Goal: Information Seeking & Learning: Learn about a topic

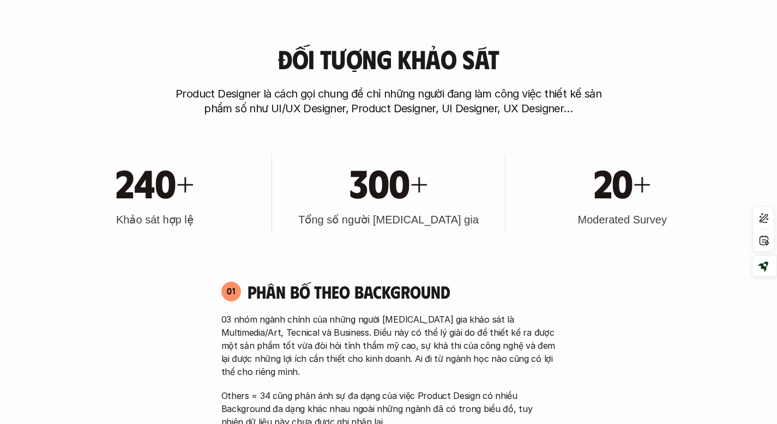
scroll to position [440, 0]
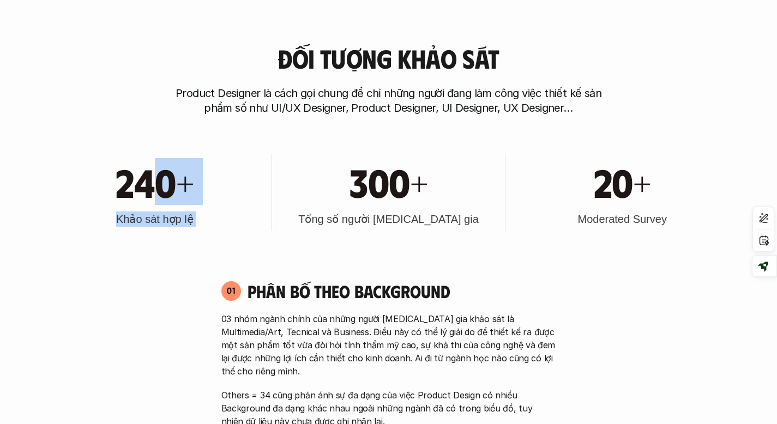
drag, startPoint x: 148, startPoint y: 183, endPoint x: 284, endPoint y: 198, distance: 137.1
click at [284, 198] on div "240+ Khảo sát hợp lệ 300+ Tổng số người [MEDICAL_DATA] gia 20+ Moderated Survey" at bounding box center [388, 192] width 689 height 110
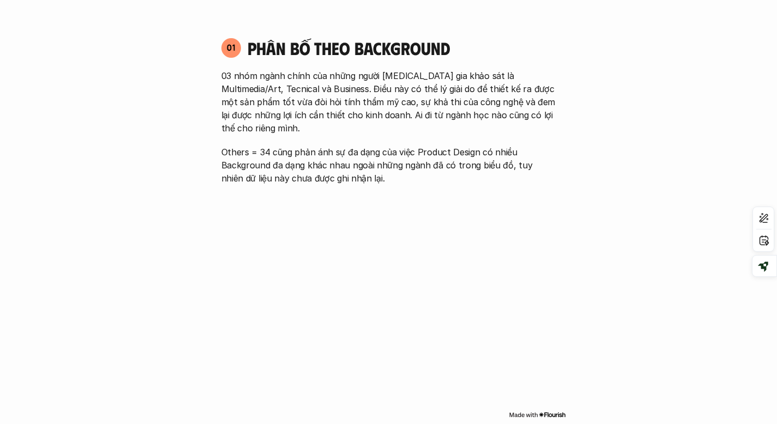
scroll to position [682, 0]
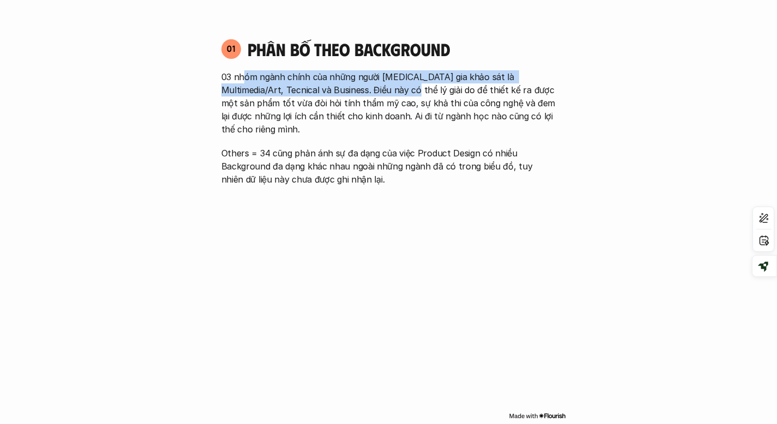
drag, startPoint x: 243, startPoint y: 80, endPoint x: 389, endPoint y: 84, distance: 146.7
click at [389, 84] on p "03 nhóm ngành chính của những người [MEDICAL_DATA] gia khảo sát là Multimedia/A…" at bounding box center [388, 102] width 335 height 65
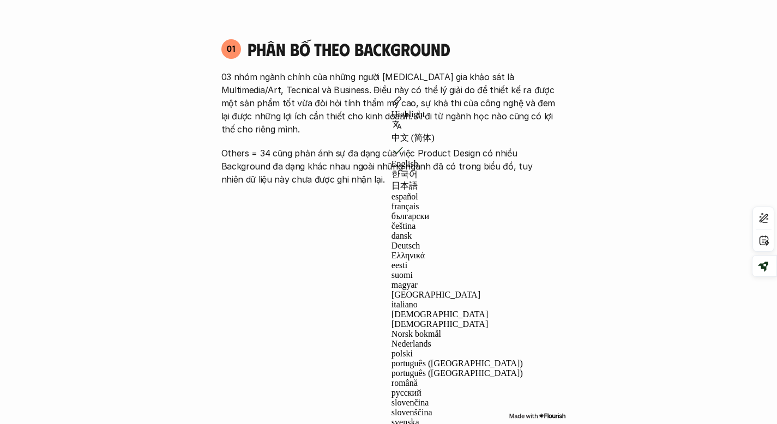
click at [406, 68] on div "01 Phân bố theo background 03 nhóm ngành chính của những người [MEDICAL_DATA] g…" at bounding box center [388, 112] width 354 height 148
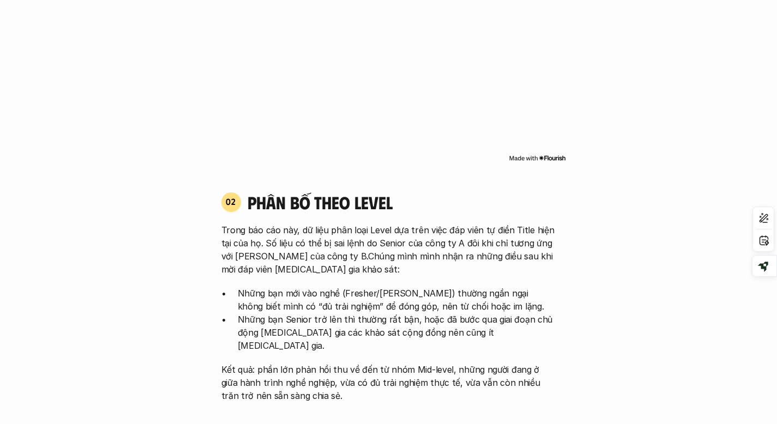
scroll to position [1023, 0]
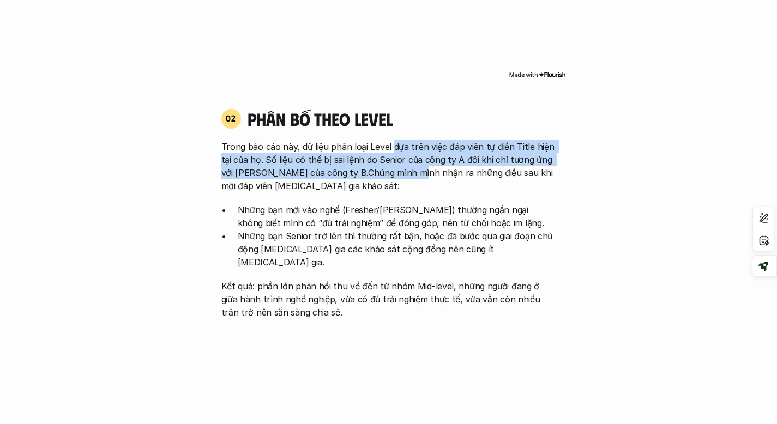
drag, startPoint x: 392, startPoint y: 130, endPoint x: 400, endPoint y: 146, distance: 17.6
click at [403, 156] on p "Trong báo cáo này, dữ liệu phân loại Level dựa trên việc đáp viên tự điền Title…" at bounding box center [388, 166] width 335 height 52
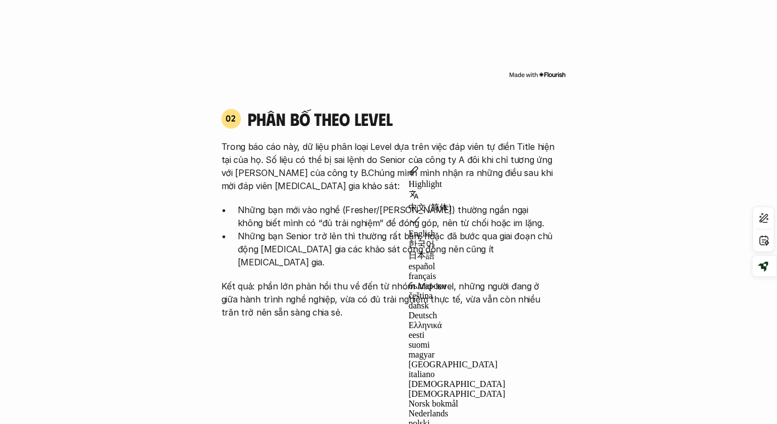
drag, startPoint x: 398, startPoint y: 141, endPoint x: 359, endPoint y: 135, distance: 39.6
click at [397, 140] on p "Trong báo cáo này, dữ liệu phân loại Level dựa trên việc đáp viên tự điền Title…" at bounding box center [388, 166] width 335 height 52
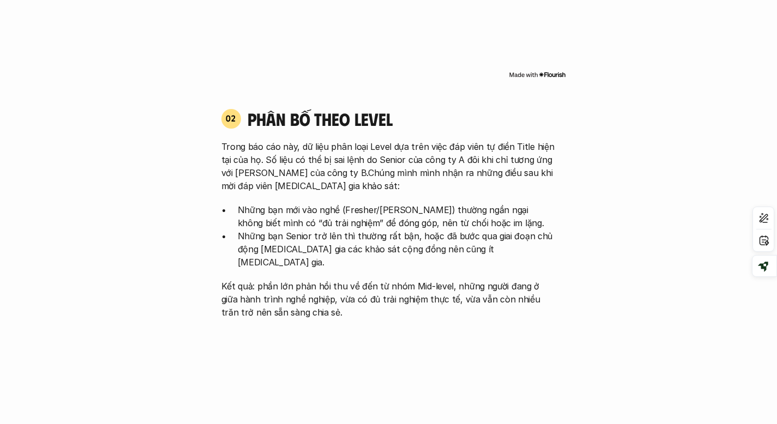
click at [301, 140] on p "Trong báo cáo này, dữ liệu phân loại Level dựa trên việc đáp viên tự điền Title…" at bounding box center [388, 166] width 335 height 52
drag, startPoint x: 280, startPoint y: 147, endPoint x: 447, endPoint y: 157, distance: 167.6
click at [447, 157] on p "Trong báo cáo này, dữ liệu phân loại Level dựa trên việc đáp viên tự điền Title…" at bounding box center [388, 166] width 335 height 52
drag, startPoint x: 377, startPoint y: 159, endPoint x: 282, endPoint y: 175, distance: 96.2
click at [282, 175] on p "Trong báo cáo này, dữ liệu phân loại Level dựa trên việc đáp viên tự điền Title…" at bounding box center [388, 166] width 335 height 52
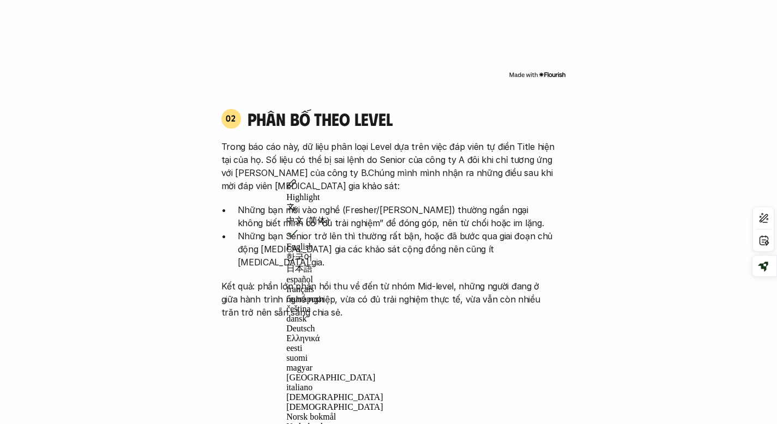
click at [265, 185] on div "Trong báo cáo này, dữ liệu phân loại Level dựa trên việc đáp viên tự điền Title…" at bounding box center [388, 229] width 335 height 179
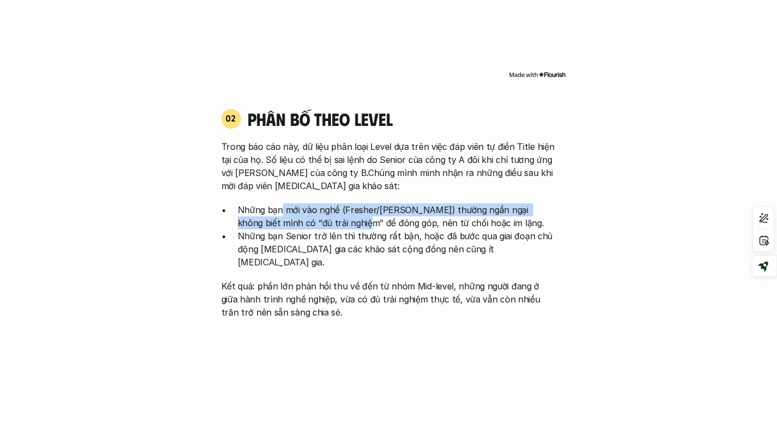
drag, startPoint x: 286, startPoint y: 195, endPoint x: 317, endPoint y: 204, distance: 32.6
click at [317, 204] on p "Những bạn mới vào nghề (Fresher/[PERSON_NAME]) thường ngần ngại không biết mình…" at bounding box center [397, 216] width 318 height 26
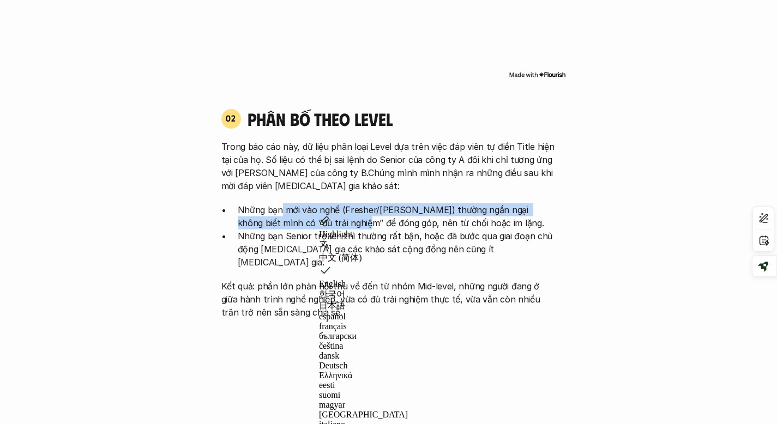
click at [282, 207] on p "Những bạn mới vào nghề (Fresher/[PERSON_NAME]) thường ngần ngại không biết mình…" at bounding box center [397, 216] width 318 height 26
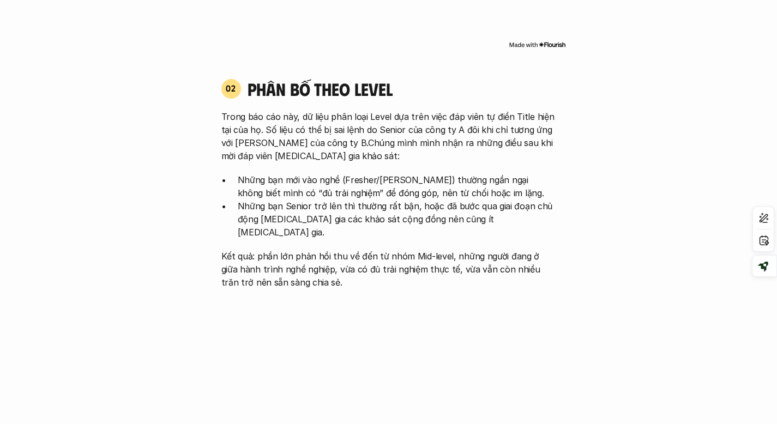
scroll to position [1057, 0]
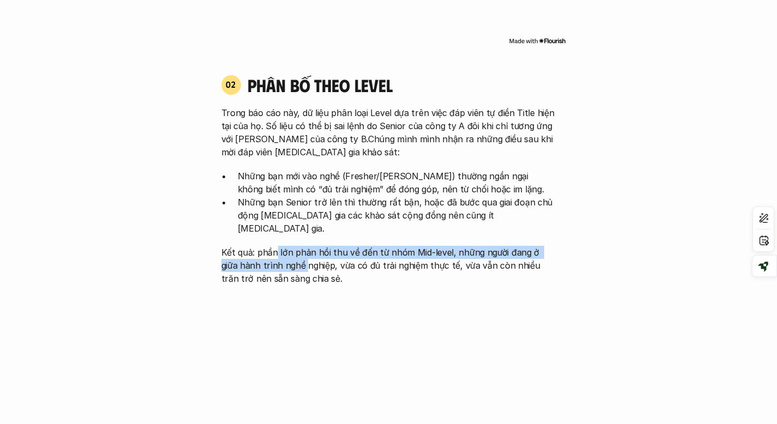
drag, startPoint x: 343, startPoint y: 241, endPoint x: 286, endPoint y: 238, distance: 57.9
click at [286, 246] on p "Kết quả: phần lớn phản hồi thu về đến từ nhóm Mid-level, những người đang ở giữ…" at bounding box center [388, 265] width 335 height 39
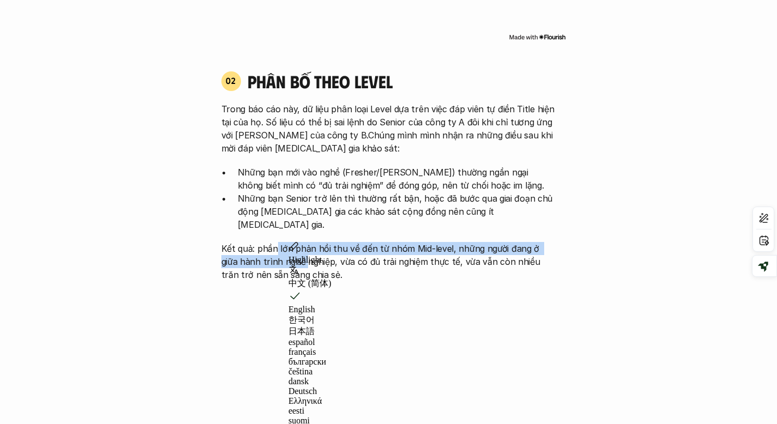
scroll to position [1061, 0]
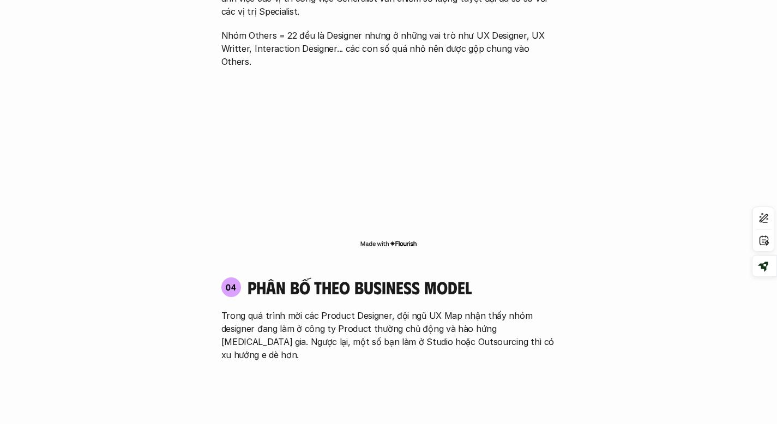
scroll to position [1794, 0]
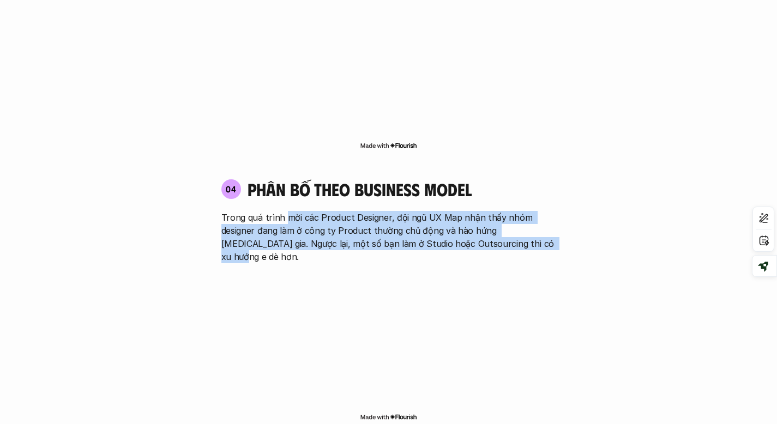
drag, startPoint x: 283, startPoint y: 168, endPoint x: 550, endPoint y: 200, distance: 268.4
click at [550, 200] on div "04 phân bố theo business model Trong quá trình mời các Product Designer, đội ng…" at bounding box center [388, 300] width 354 height 265
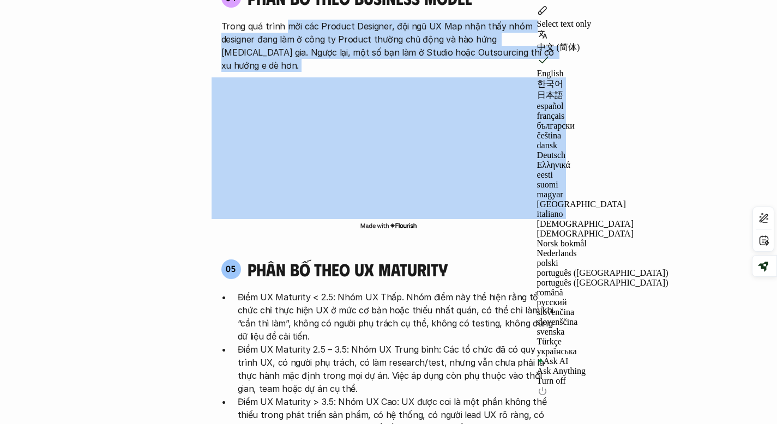
scroll to position [2017, 0]
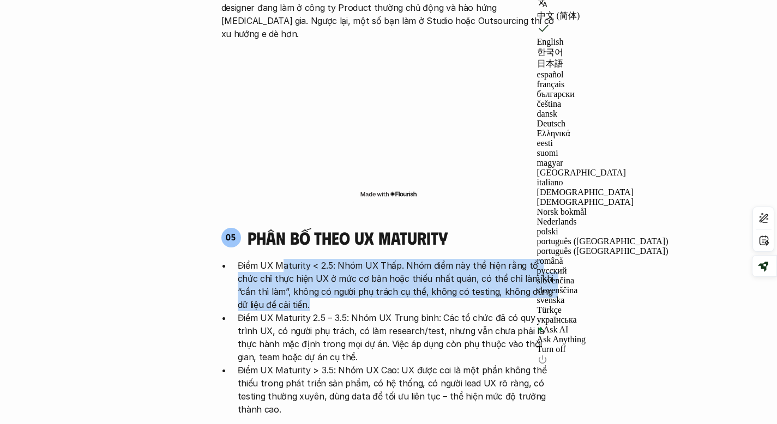
drag, startPoint x: 280, startPoint y: 196, endPoint x: 465, endPoint y: 233, distance: 188.4
click at [465, 259] on p "Điểm UX Maturity < 2.5: Nhóm UX Thấp. Nhóm điểm này thể hiện rằng tổ chức chỉ t…" at bounding box center [397, 285] width 318 height 52
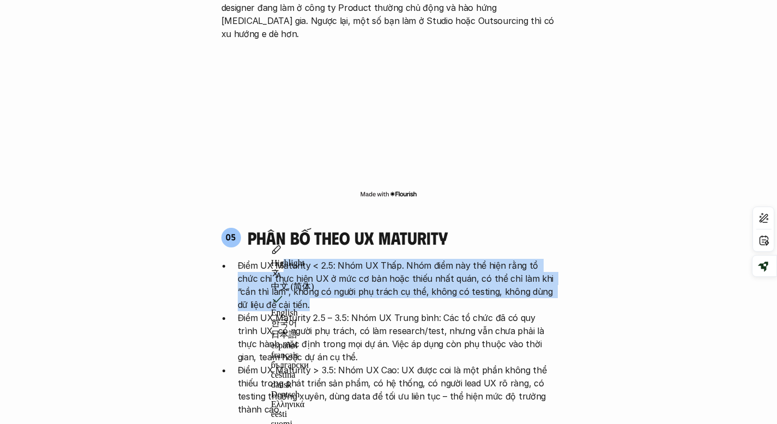
click at [445, 259] on p "Điểm UX Maturity < 2.5: Nhóm UX Thấp. Nhóm điểm này thể hiện rằng tổ chức chỉ t…" at bounding box center [397, 285] width 318 height 52
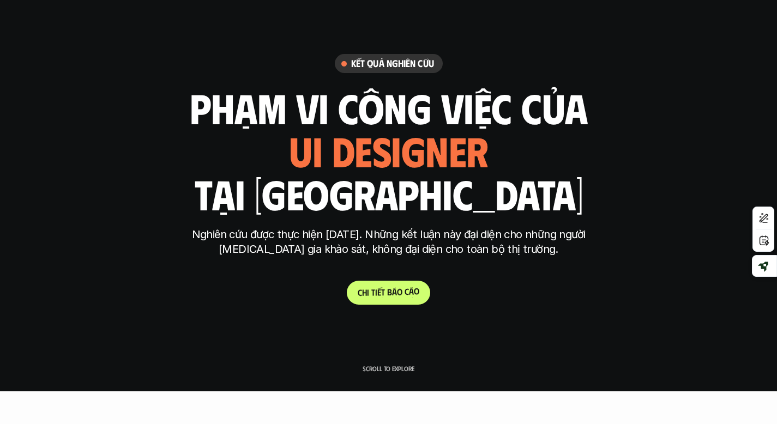
scroll to position [0, 0]
